Goal: Transaction & Acquisition: Subscribe to service/newsletter

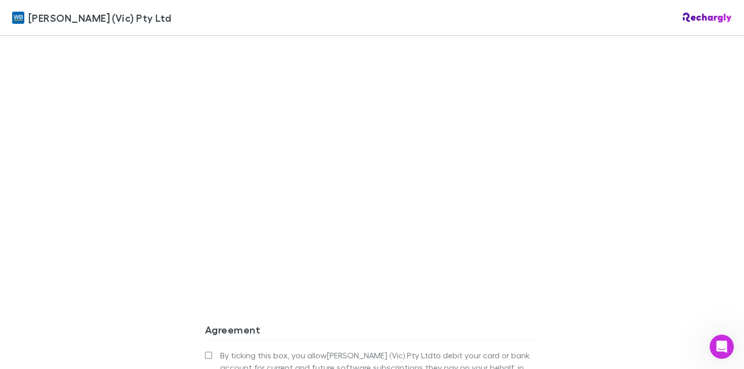
scroll to position [811, 0]
click at [570, 296] on div "[PERSON_NAME] (Vic) Pty Ltd [PERSON_NAME] (Vic) Pty Ltd Software subscriptions …" at bounding box center [372, 184] width 744 height 369
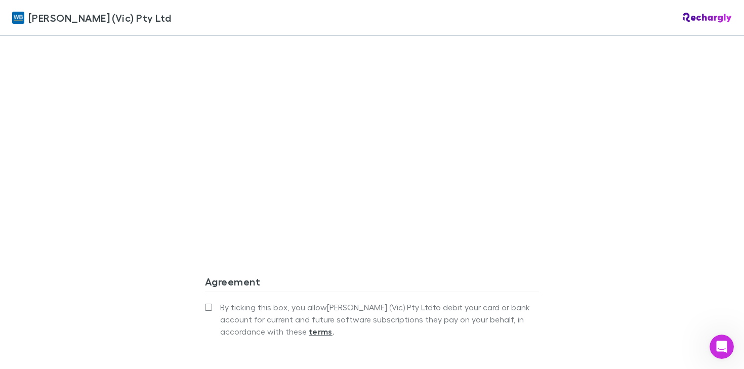
scroll to position [988, 0]
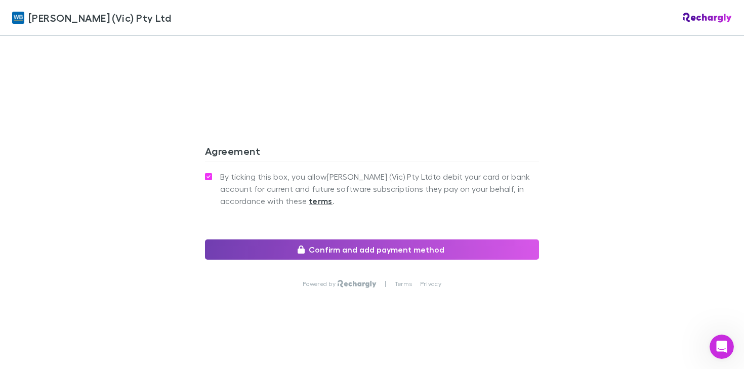
click at [352, 252] on button "Confirm and add payment method" at bounding box center [372, 250] width 334 height 20
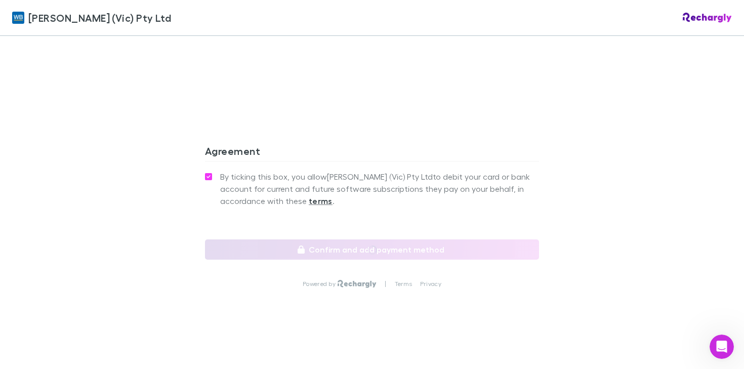
scroll to position [1025, 0]
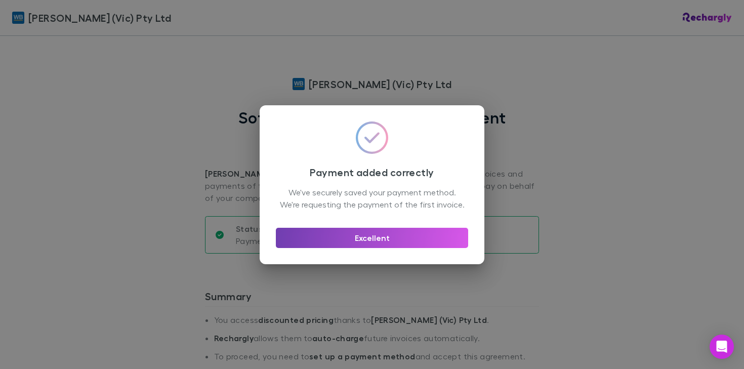
click at [345, 243] on button "Excellent" at bounding box center [372, 238] width 192 height 20
